Goal: Task Accomplishment & Management: Manage account settings

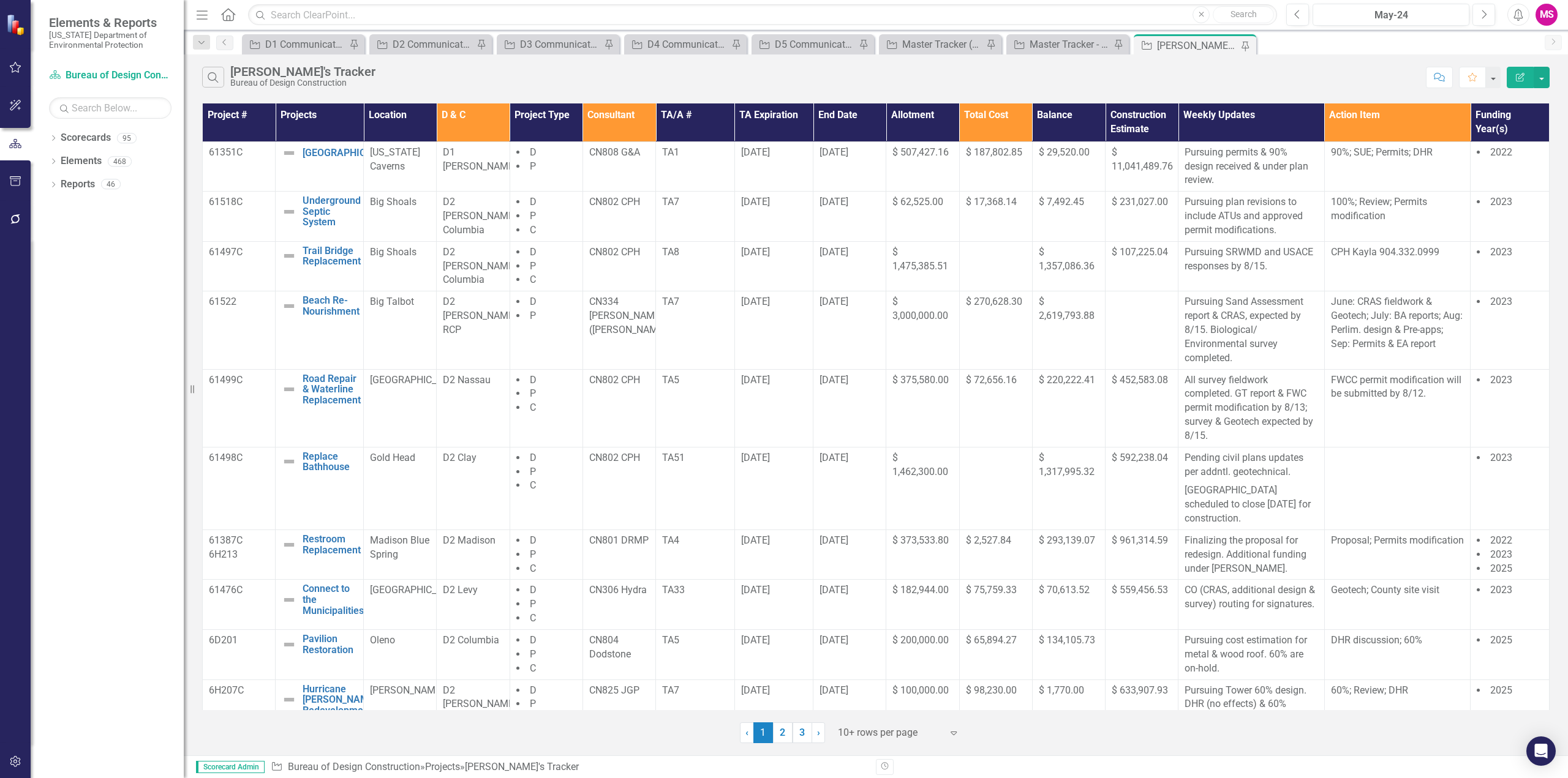
click at [202, 13] on icon "Menu" at bounding box center [202, 14] width 16 height 13
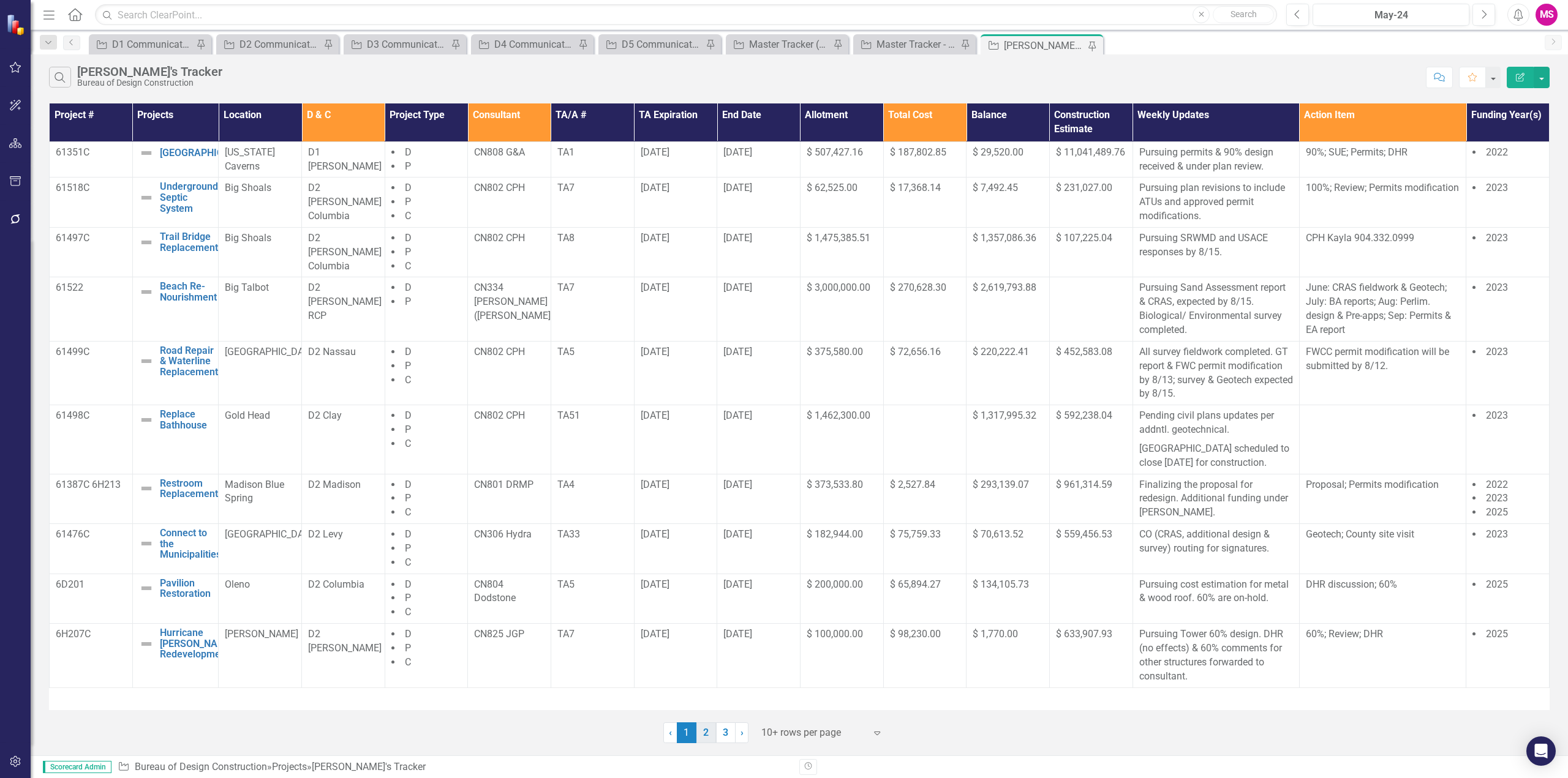
click at [705, 731] on link "2" at bounding box center [706, 732] width 20 height 21
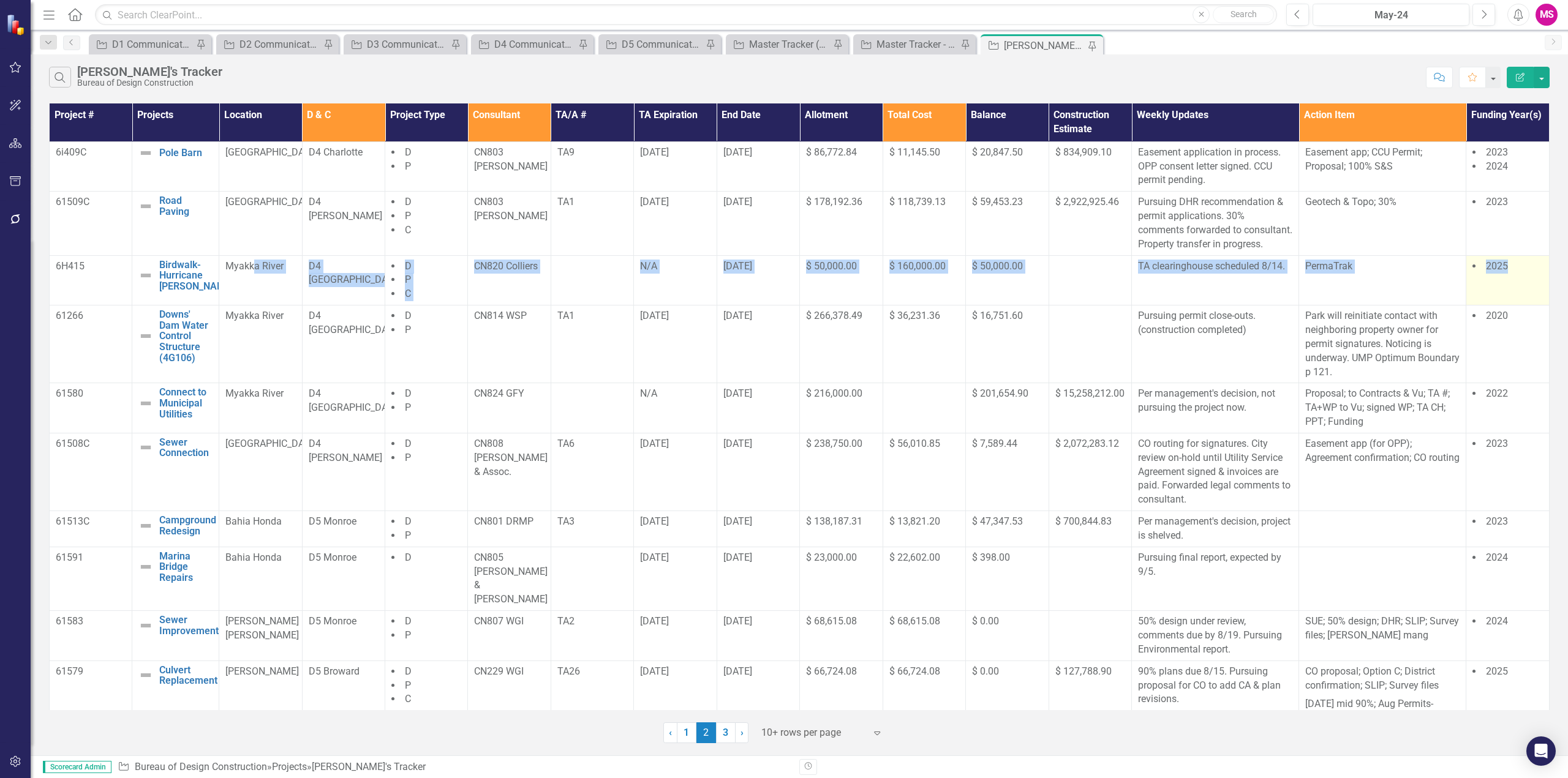
drag, startPoint x: 421, startPoint y: 287, endPoint x: 1521, endPoint y: 306, distance: 1100.2
click at [1521, 305] on tr "6H415 Birdwalk- Hurricane [PERSON_NAME] Edit Edit Project Link Open Element Mya…" at bounding box center [800, 281] width 1500 height 50
click at [415, 301] on li "C" at bounding box center [426, 294] width 70 height 14
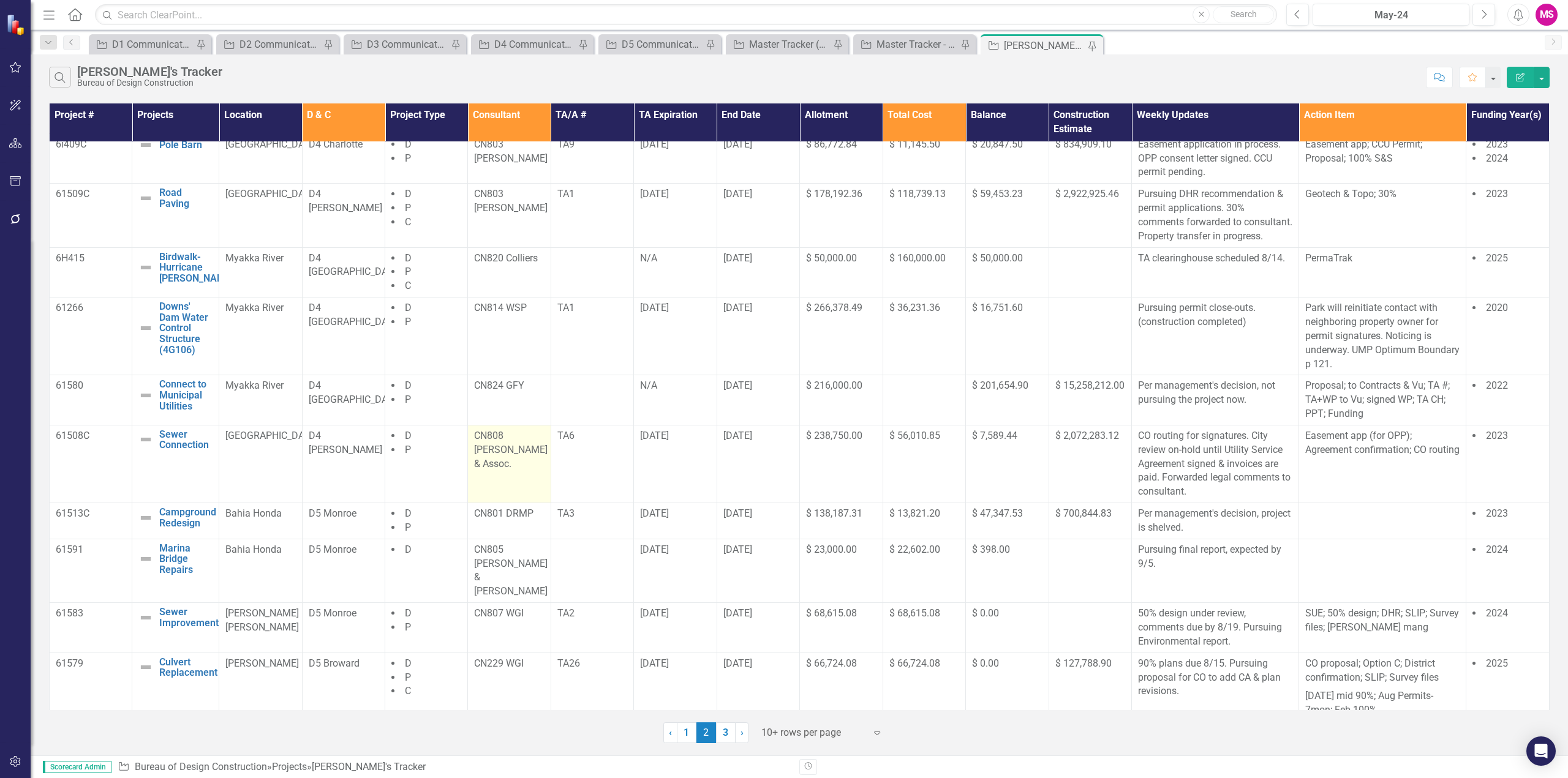
scroll to position [10, 0]
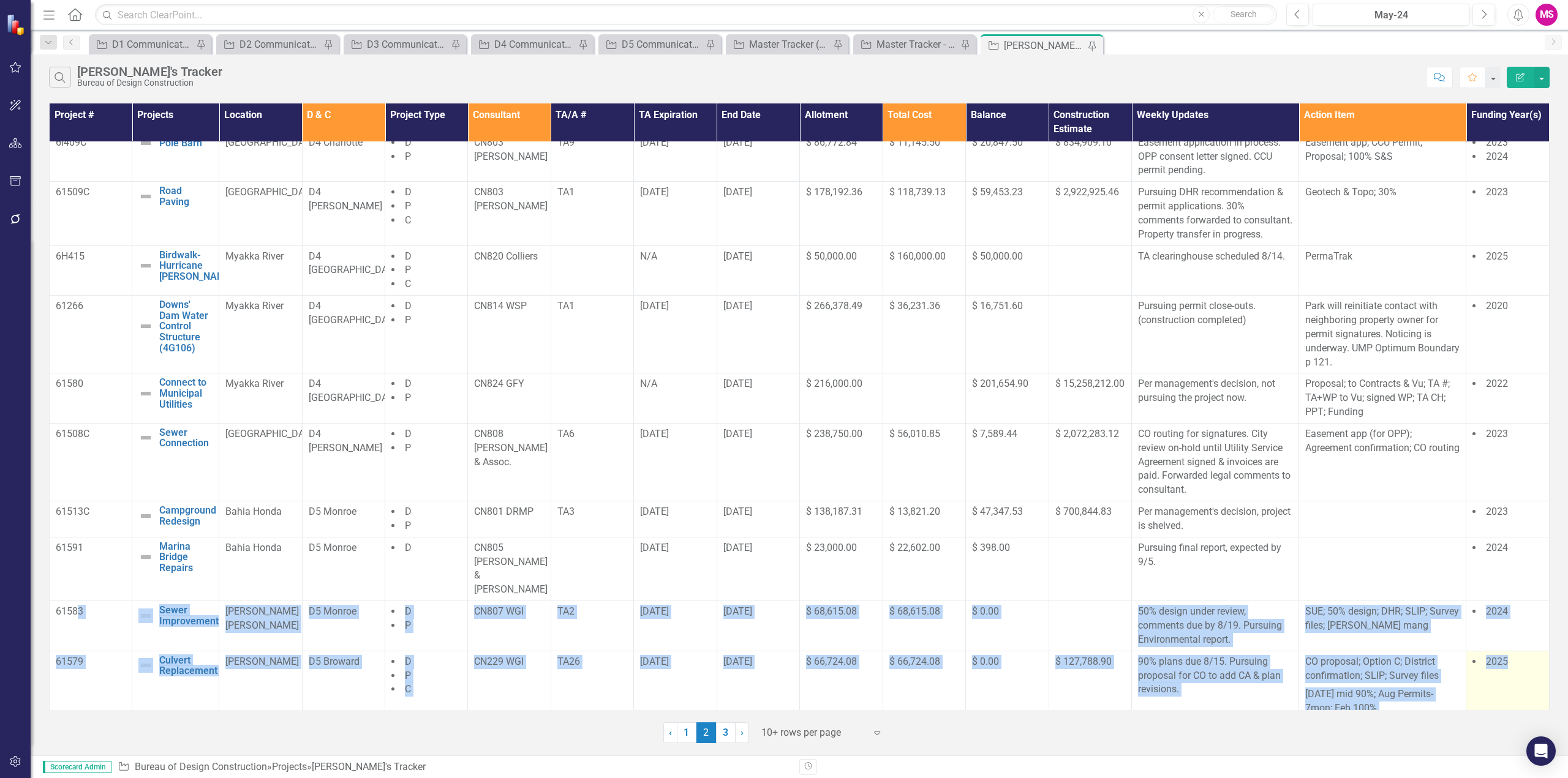
drag, startPoint x: 76, startPoint y: 614, endPoint x: 1524, endPoint y: 651, distance: 1448.5
click at [1524, 651] on tbody "6i409C Pole Barn Edit Edit Project Link Open Element [GEOGRAPHIC_DATA] D4 Charl…" at bounding box center [800, 425] width 1500 height 588
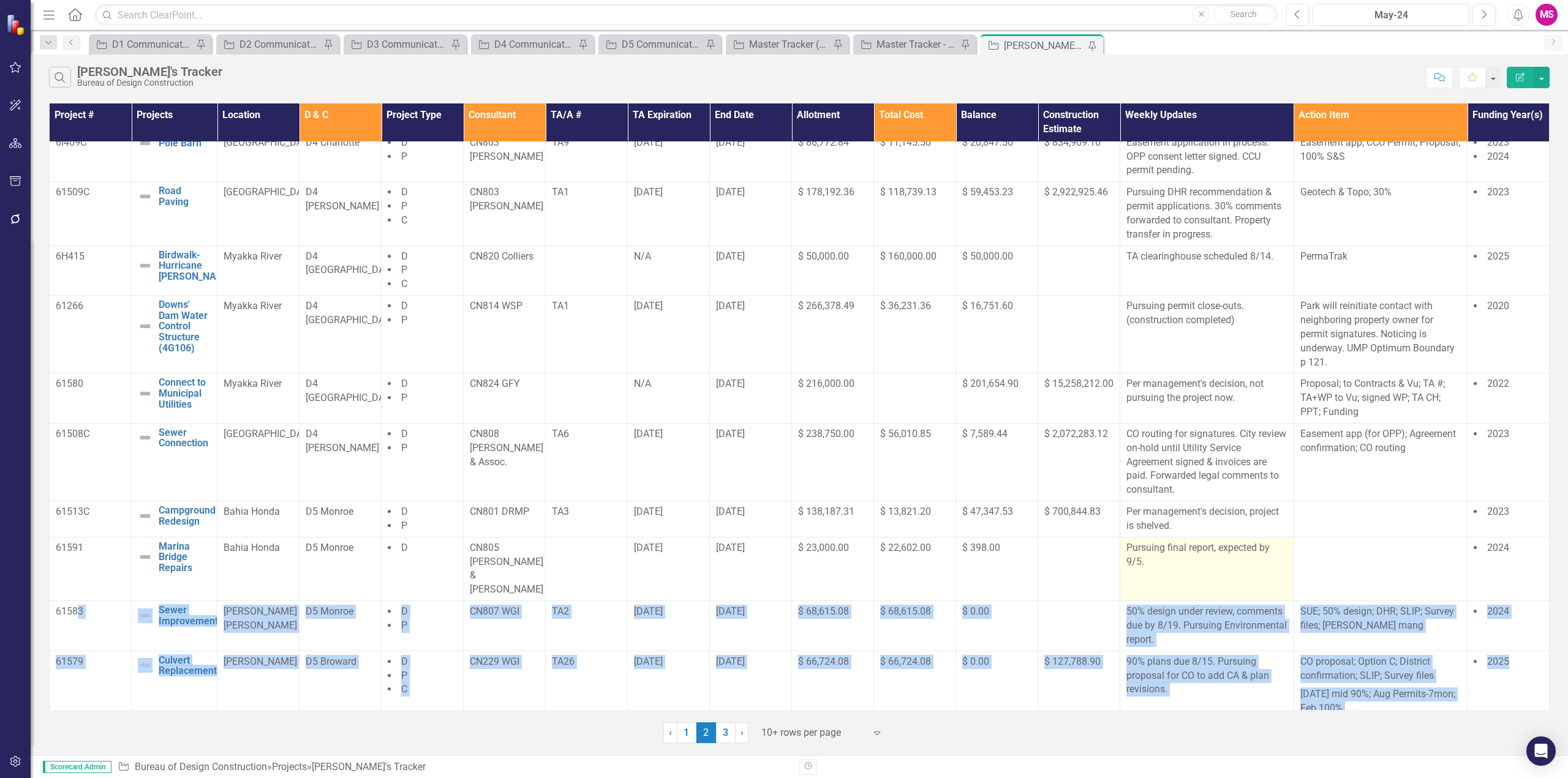
click at [1214, 570] on p "Pursuing final report, expected by 9/5." at bounding box center [1207, 555] width 161 height 28
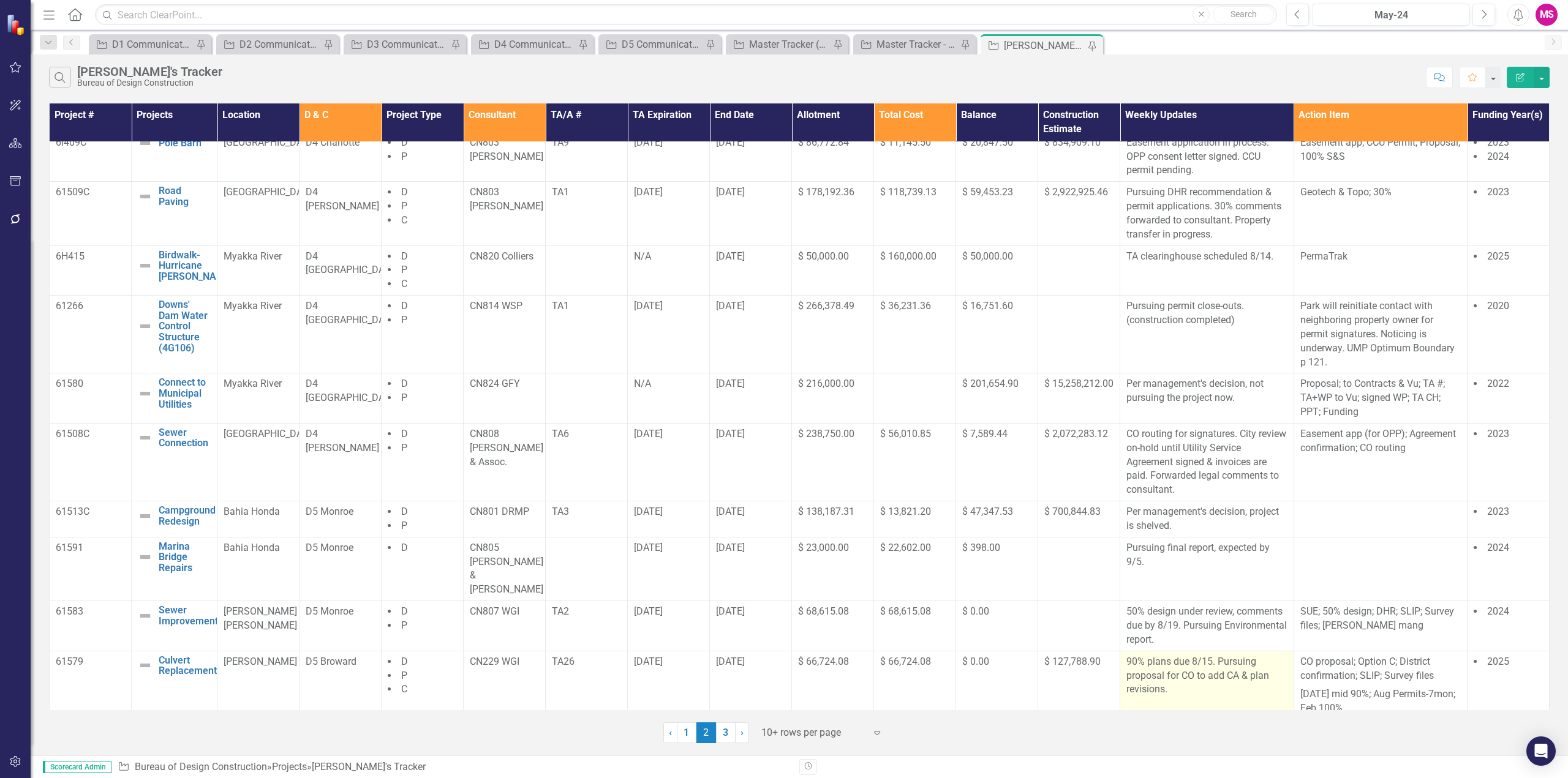
click at [1211, 656] on p "90% plans due 8/15. Pursuing proposal for CO to add CA & plan revisions." at bounding box center [1207, 677] width 161 height 42
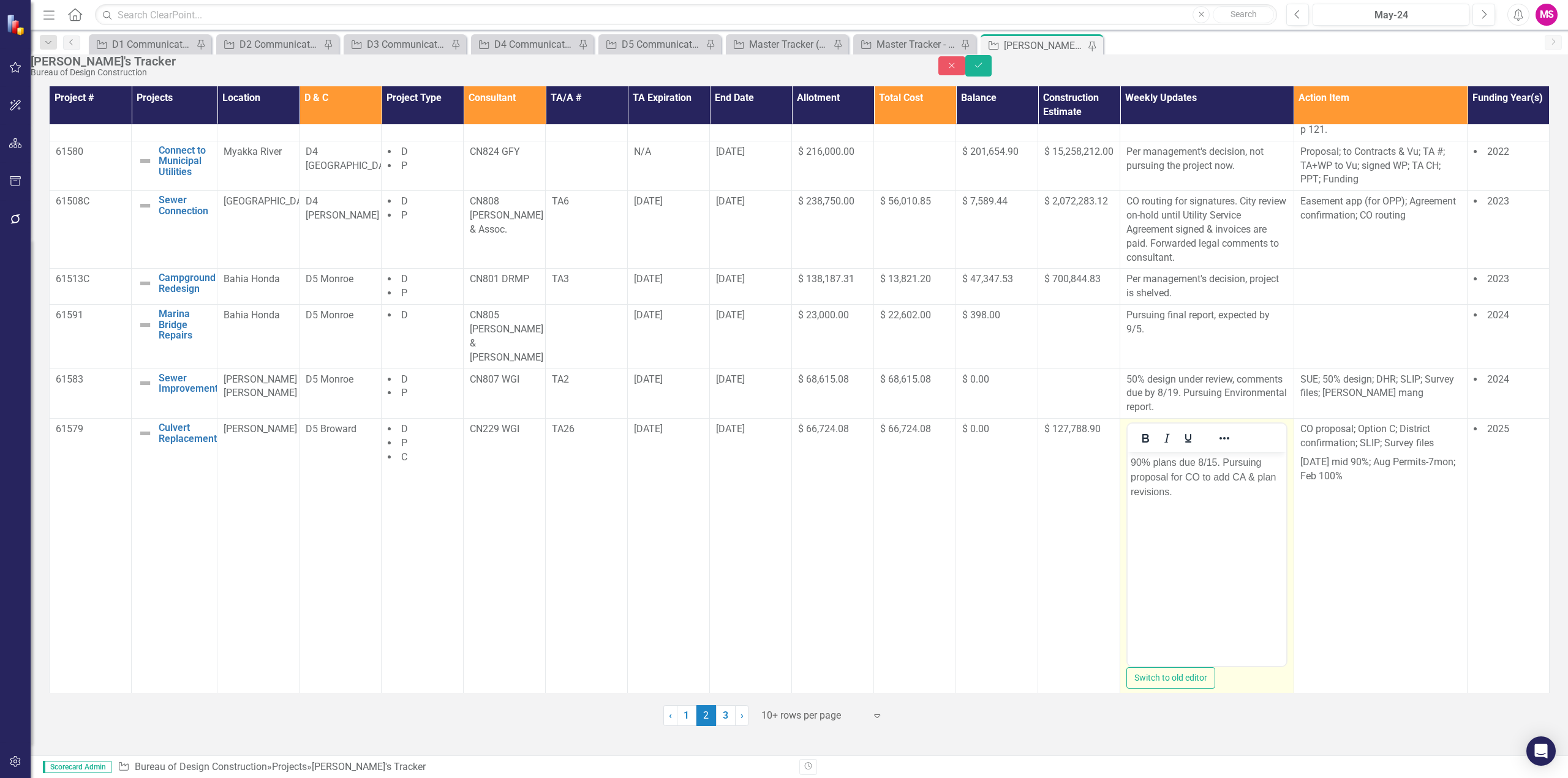
scroll to position [231, 0]
drag, startPoint x: 1207, startPoint y: 457, endPoint x: 1253, endPoint y: 457, distance: 46.0
click at [1207, 457] on p "90% plans due 8/15. Pursuing proposal for CO to add CA & plan revisions." at bounding box center [1206, 472] width 152 height 44
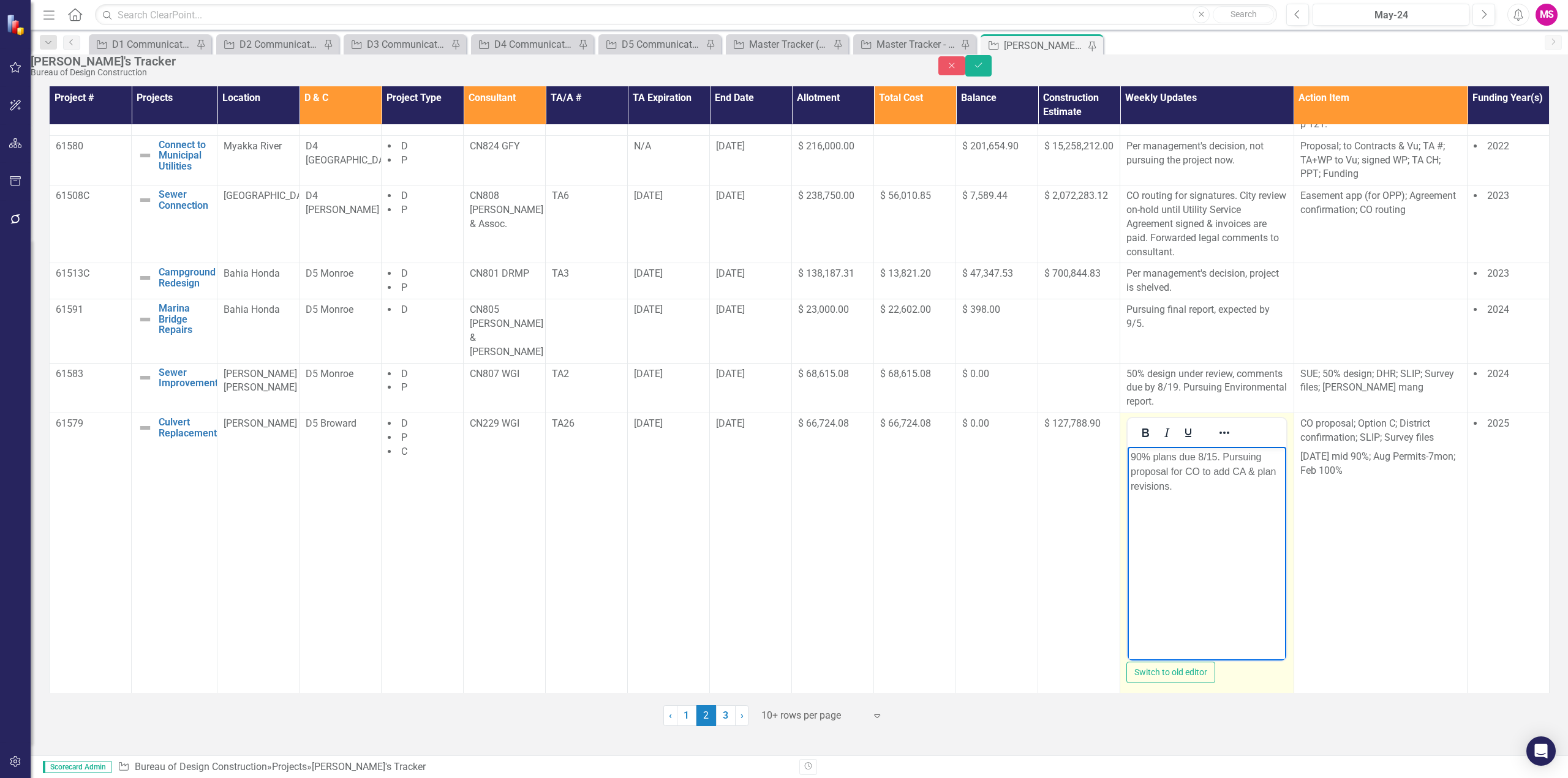
click at [1197, 526] on body "90% plans due 8/15. Pursuing proposal for CO to add CA & plan revisions." at bounding box center [1206, 538] width 158 height 184
click at [992, 68] on button "Save" at bounding box center [978, 66] width 27 height 22
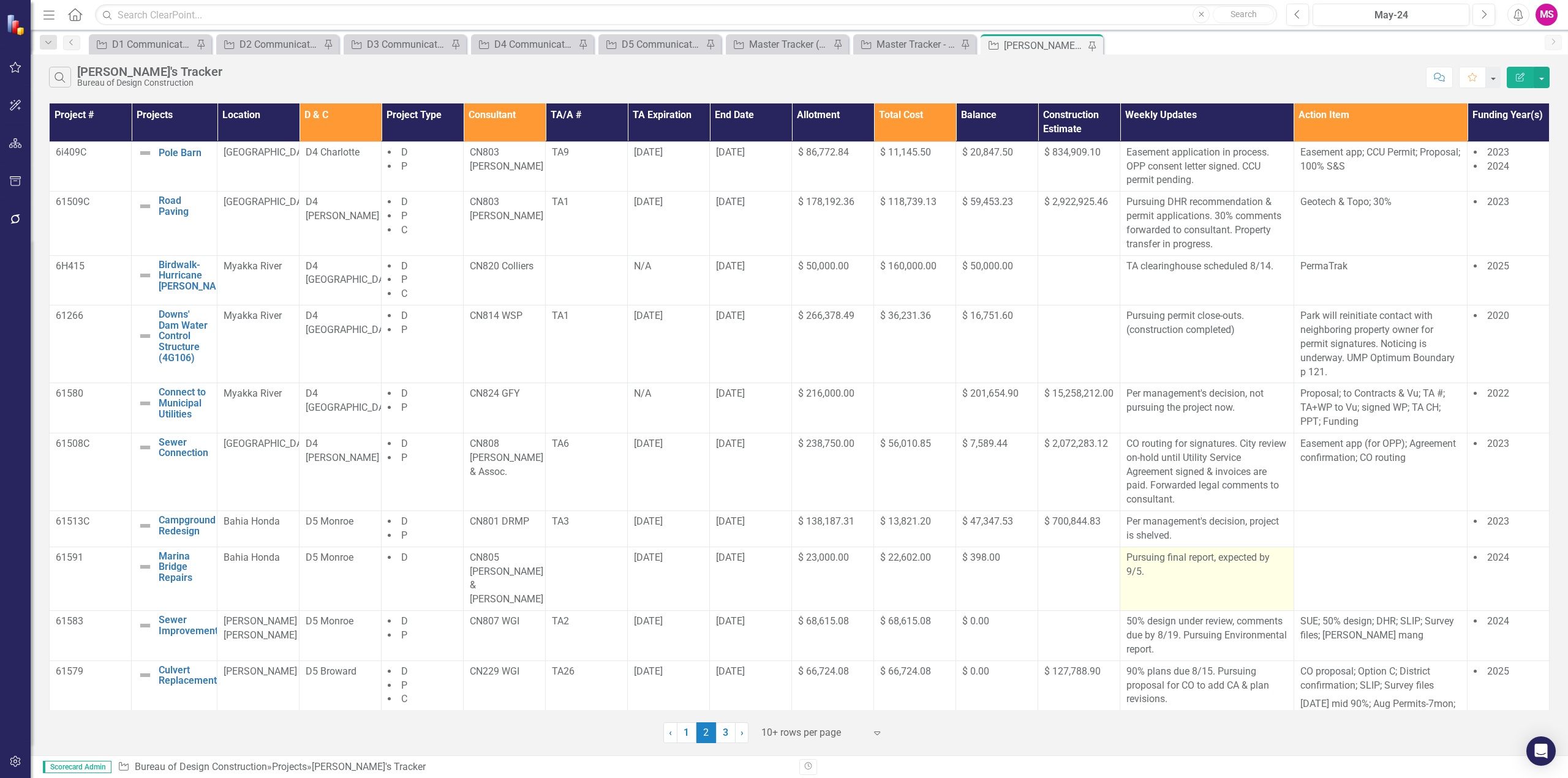
click at [1209, 579] on p "Pursuing final report, expected by 9/5." at bounding box center [1207, 565] width 161 height 28
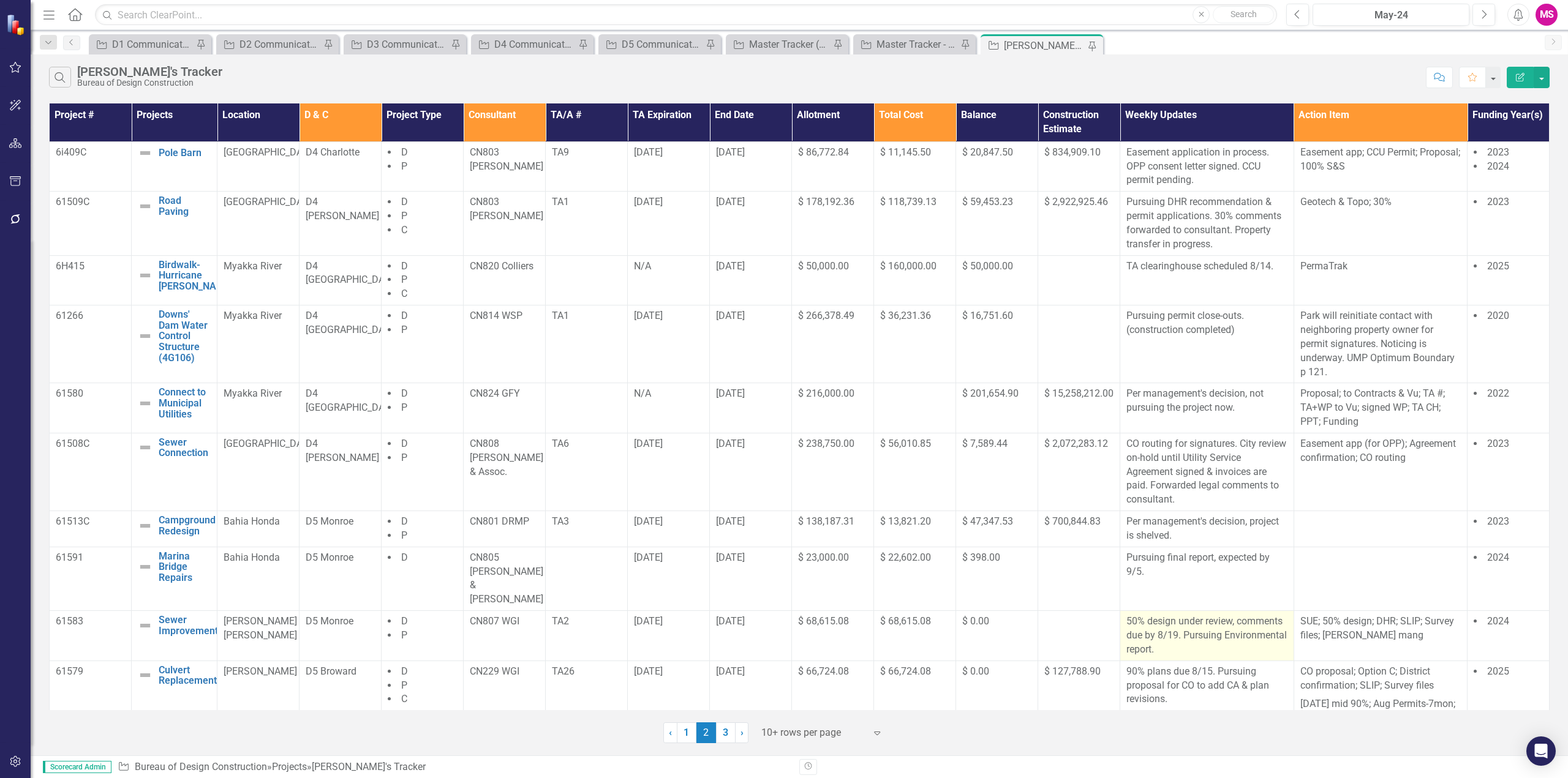
click at [1254, 630] on p "50% design under review, comments due by 8/19. Pursuing Environmental report." at bounding box center [1207, 636] width 161 height 42
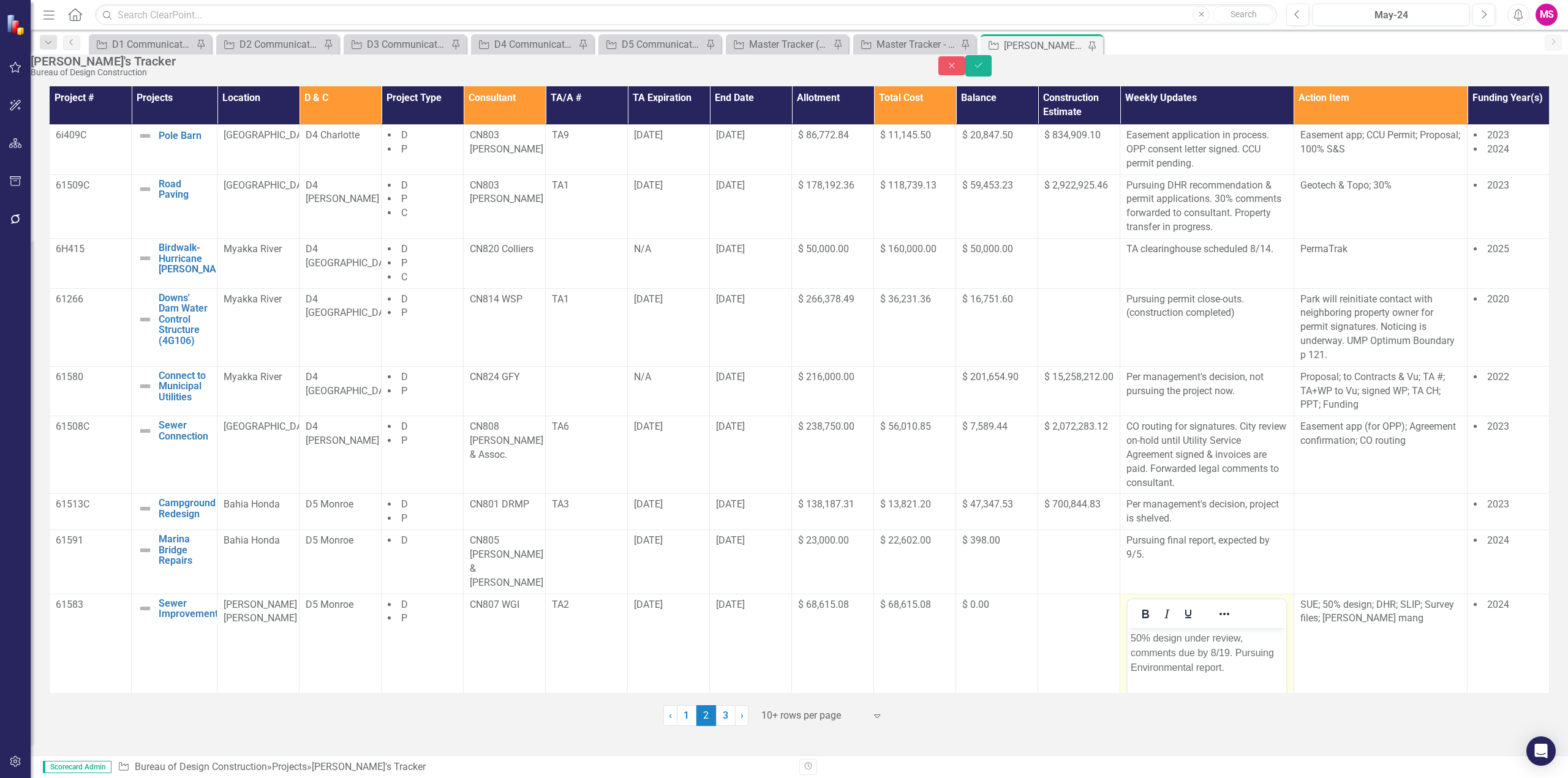
scroll to position [0, 0]
click at [1275, 652] on body "50% design under review, comments due by 8/19. Pursuing Environmental report." at bounding box center [1206, 719] width 158 height 184
click at [984, 69] on icon "Save" at bounding box center [978, 66] width 11 height 9
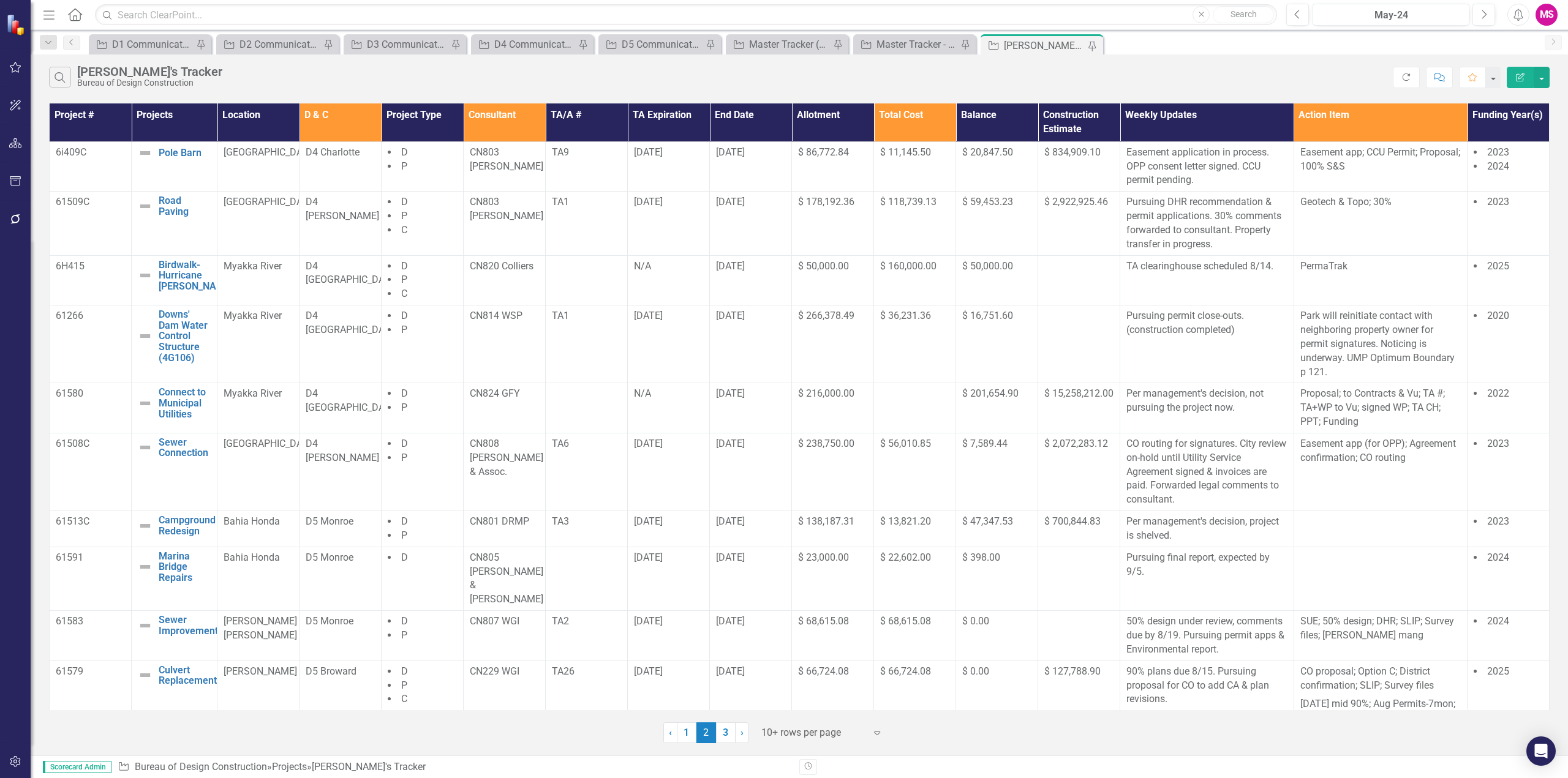
click at [1170, 64] on div "Search [PERSON_NAME]'s Tracker Bureau of Design Construction Refresh Comment Fa…" at bounding box center [799, 75] width 1537 height 40
click at [1333, 327] on p "Park will reinitiate contact with neighboring property owner for permit signatu…" at bounding box center [1381, 344] width 161 height 70
click at [1298, 295] on td "PermaTrak" at bounding box center [1380, 281] width 174 height 50
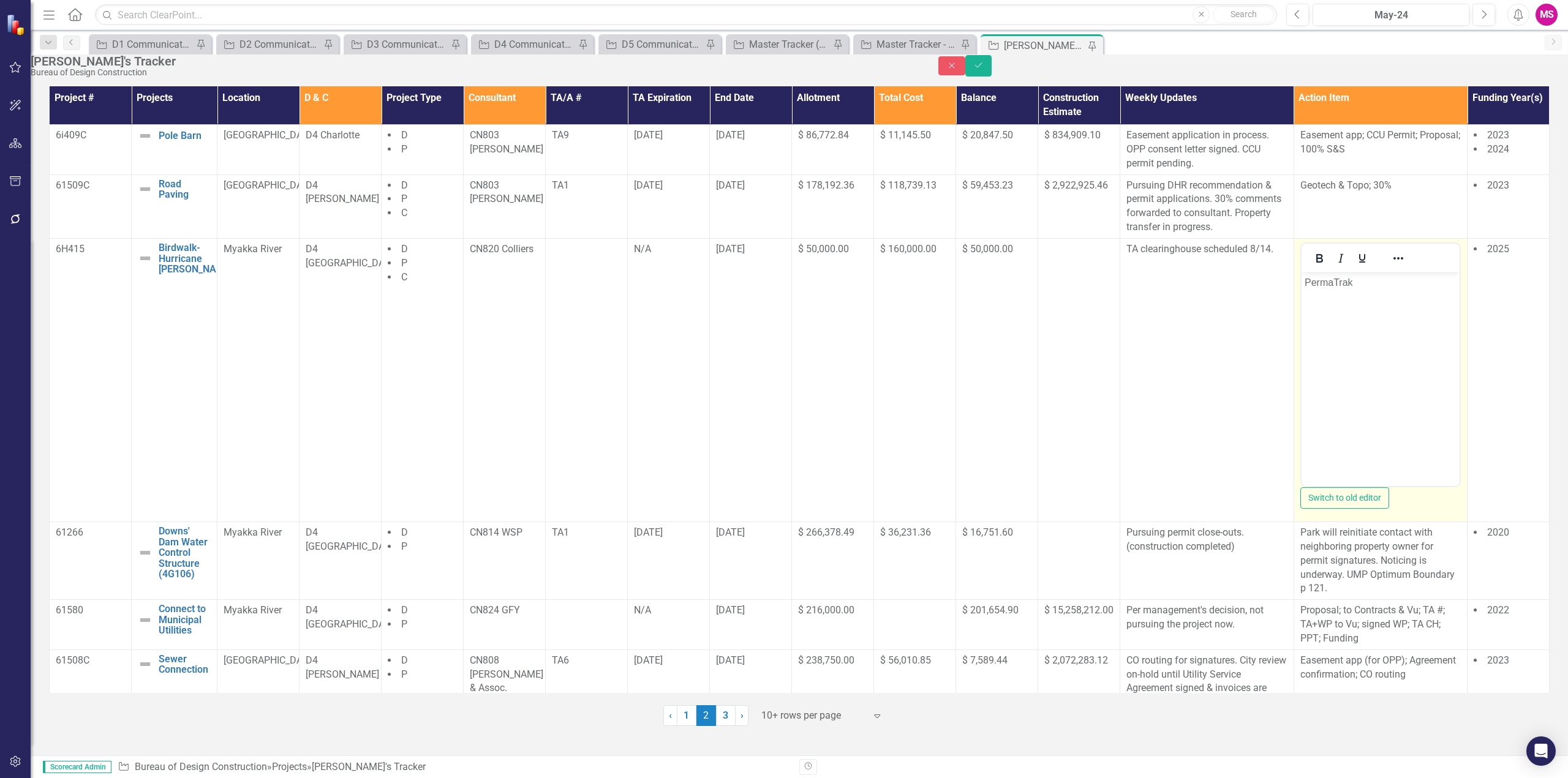
click at [1305, 285] on p "PermaTrak" at bounding box center [1380, 282] width 152 height 15
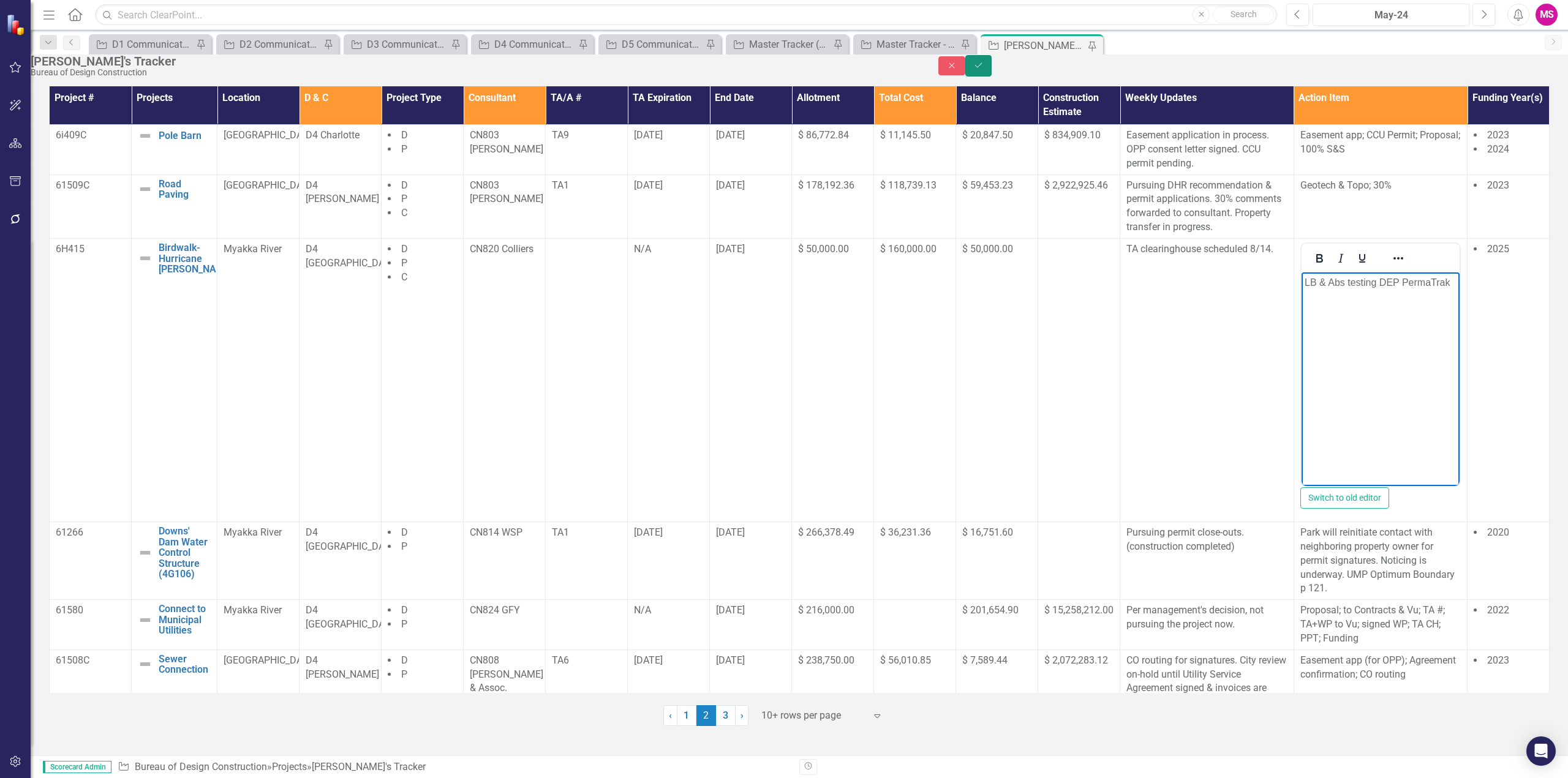
click at [992, 67] on button "Save" at bounding box center [978, 66] width 27 height 22
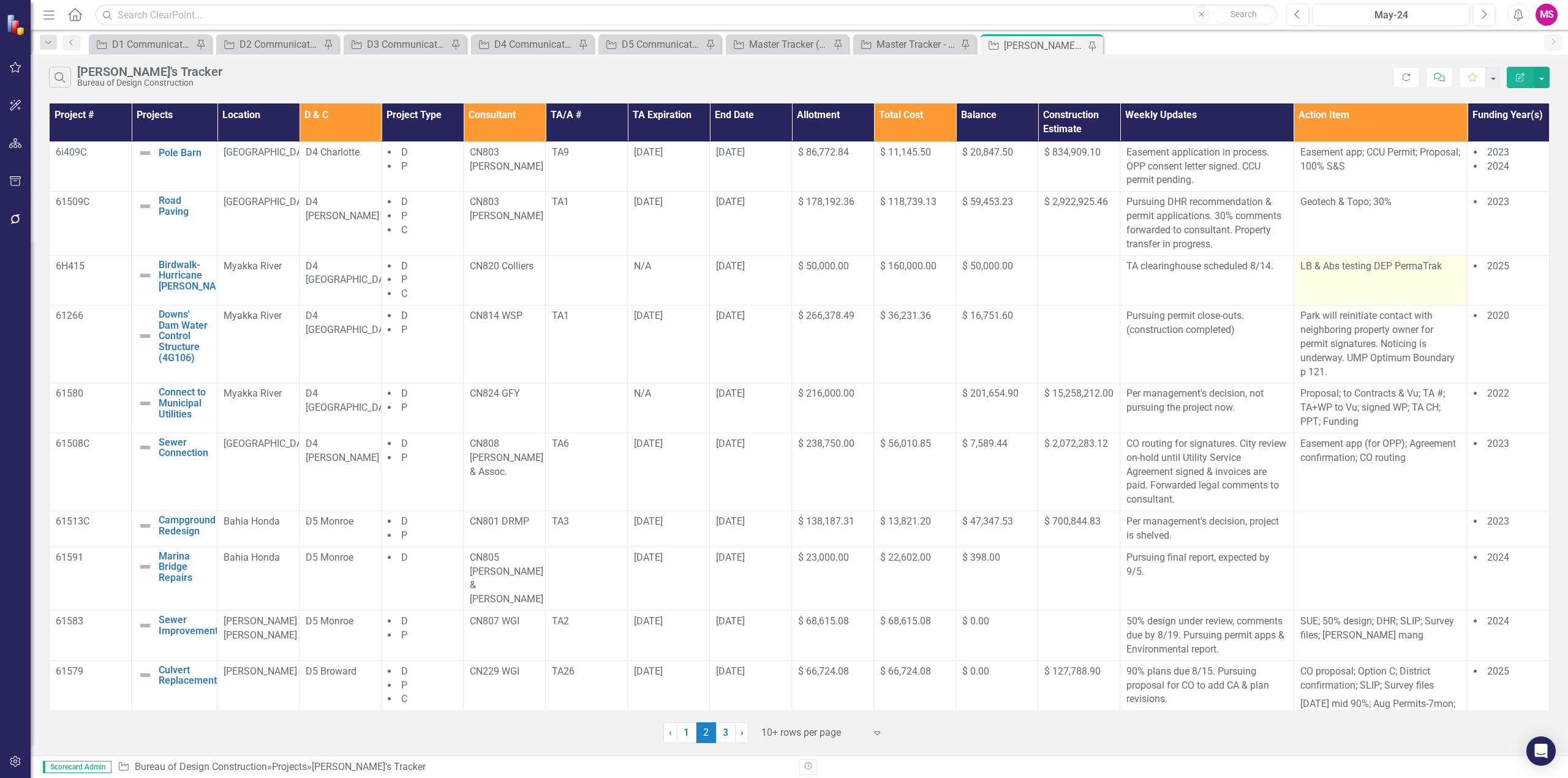
click at [1319, 274] on p "LB & Abs testing DEP PermaTrak" at bounding box center [1381, 267] width 161 height 14
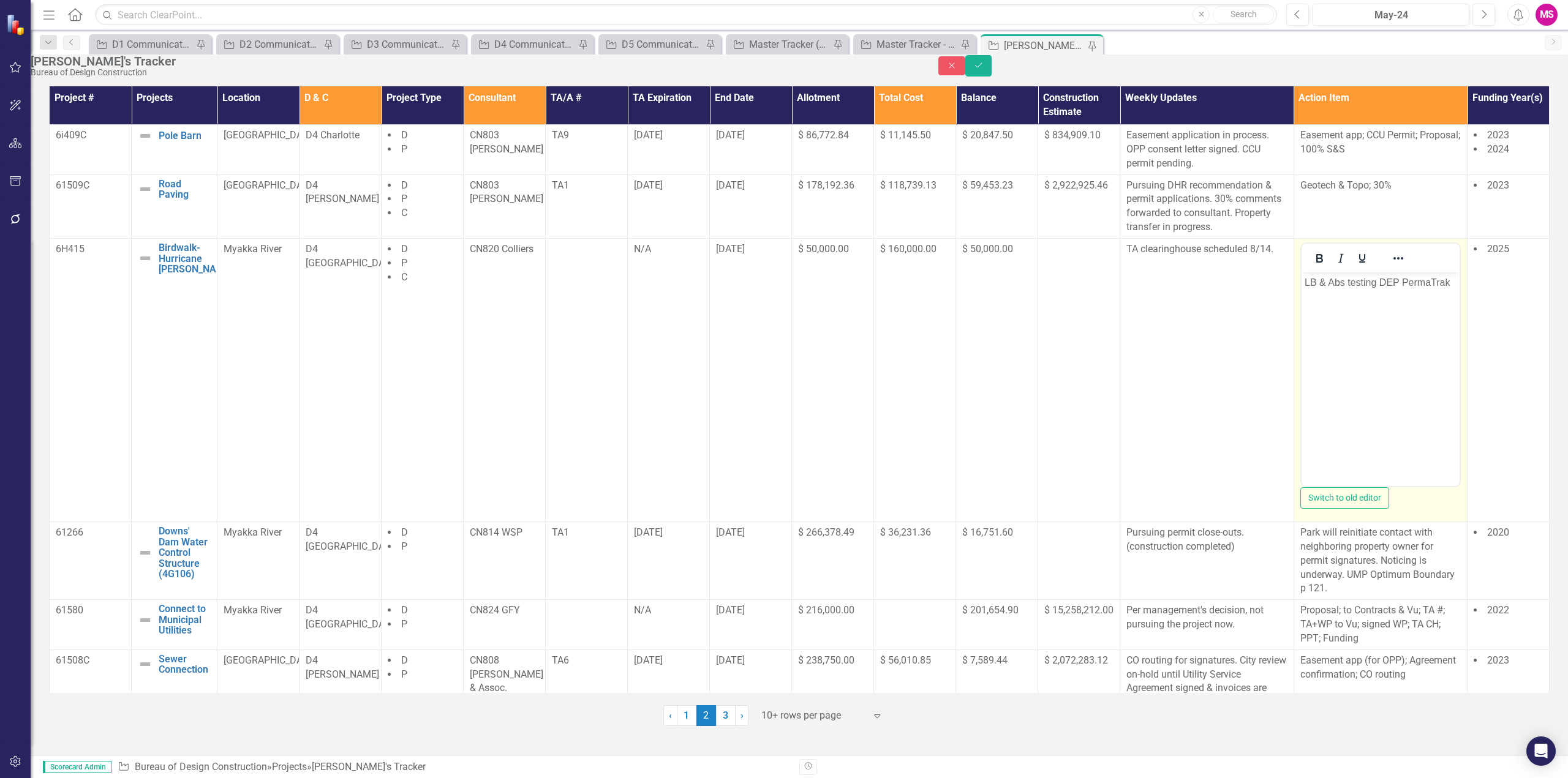
click at [1308, 285] on p "LB & Abs testing DEP PermaTrak" at bounding box center [1380, 282] width 152 height 15
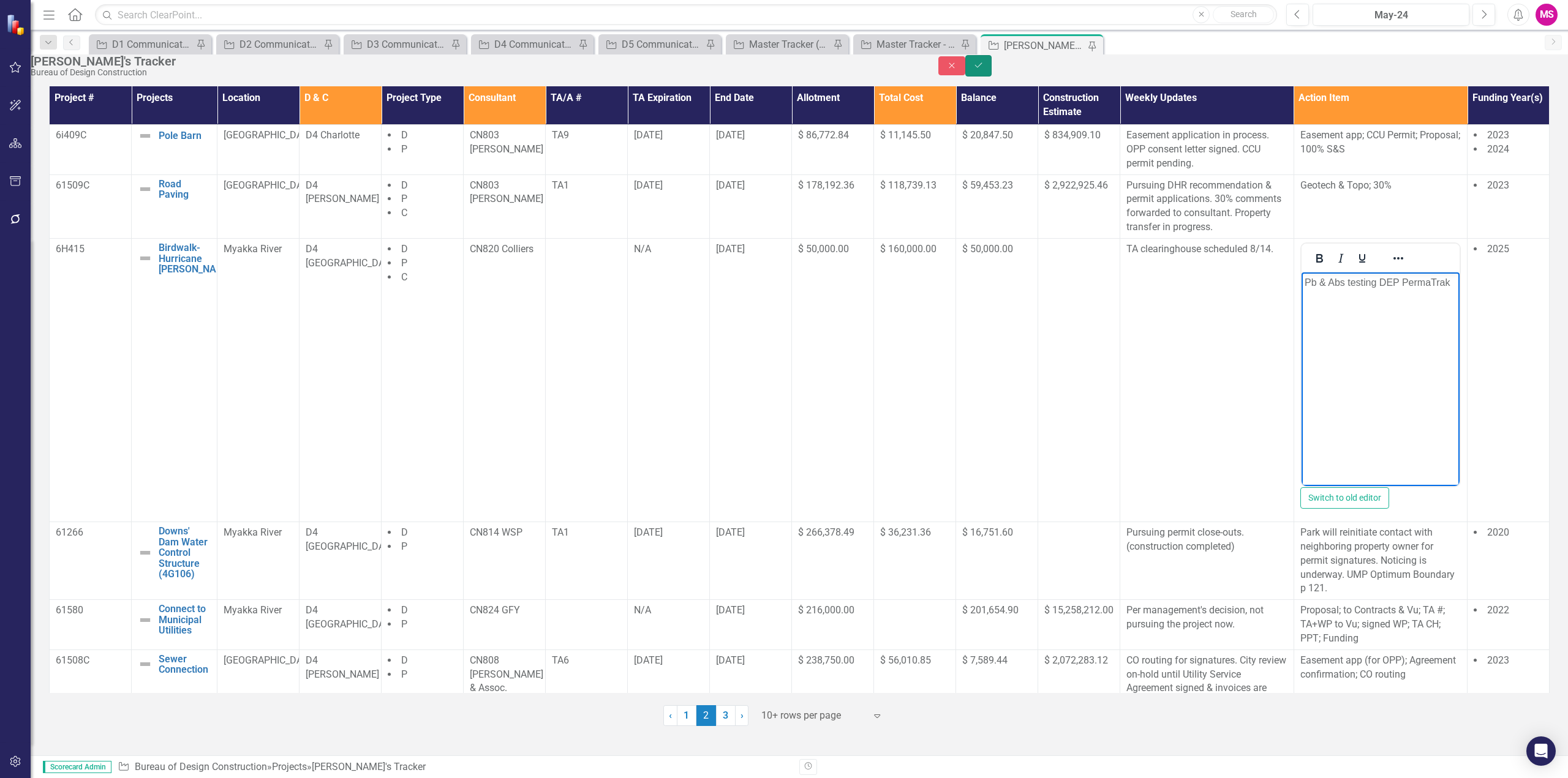
click at [992, 68] on button "Save" at bounding box center [978, 66] width 27 height 22
